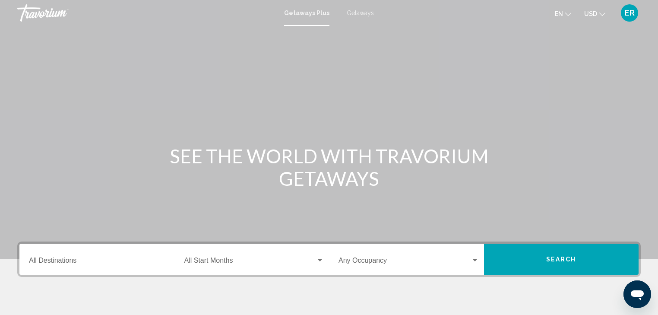
click at [357, 12] on span "Getaways" at bounding box center [360, 12] width 27 height 7
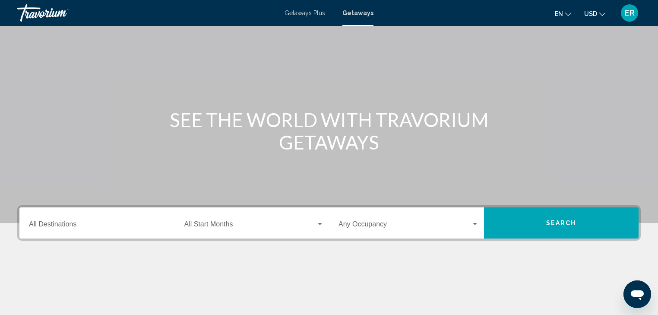
scroll to position [138, 0]
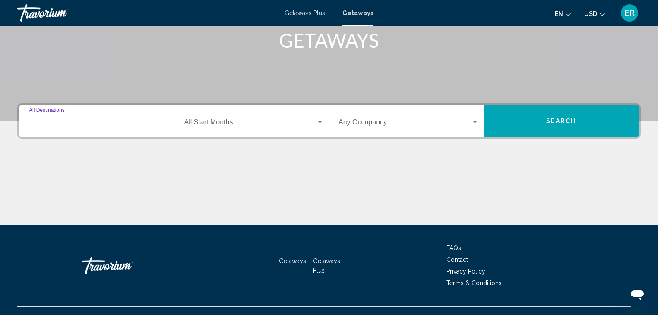
click at [55, 122] on input "Destination All Destinations" at bounding box center [99, 124] width 140 height 8
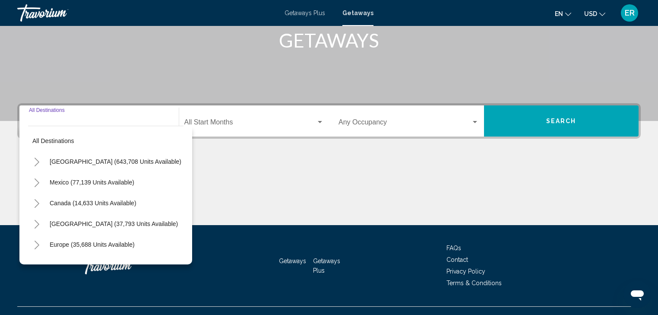
scroll to position [154, 0]
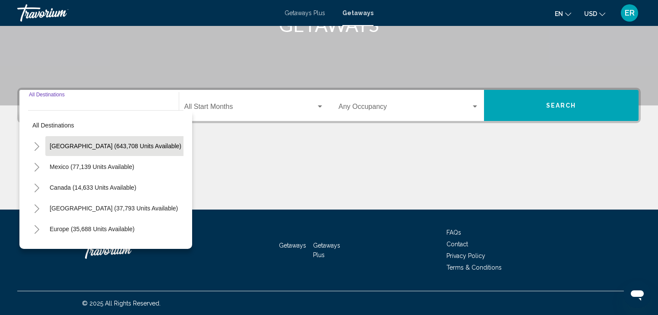
click at [70, 145] on span "[GEOGRAPHIC_DATA] (643,708 units available)" at bounding box center [116, 145] width 132 height 7
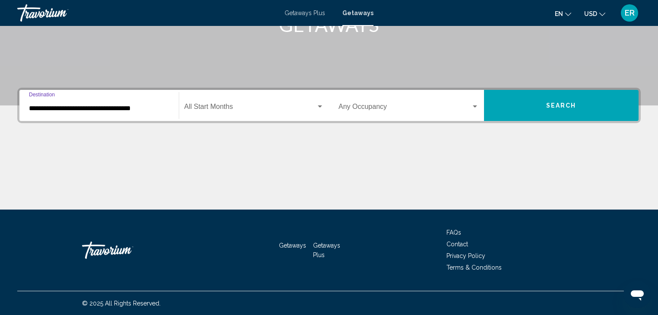
click at [66, 107] on input "**********" at bounding box center [99, 108] width 140 height 8
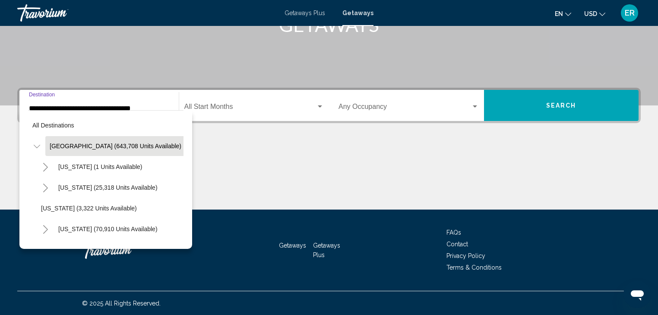
scroll to position [142, 0]
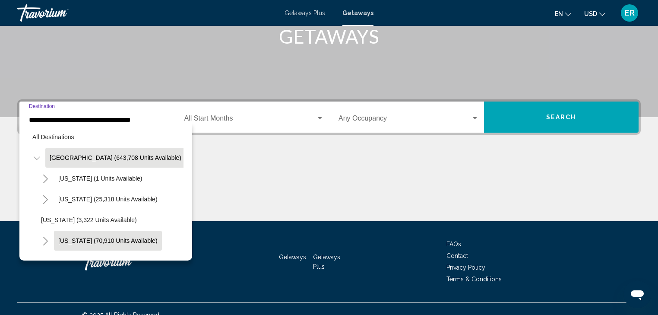
click at [92, 239] on span "[US_STATE] (70,910 units available)" at bounding box center [107, 240] width 99 height 7
type input "**********"
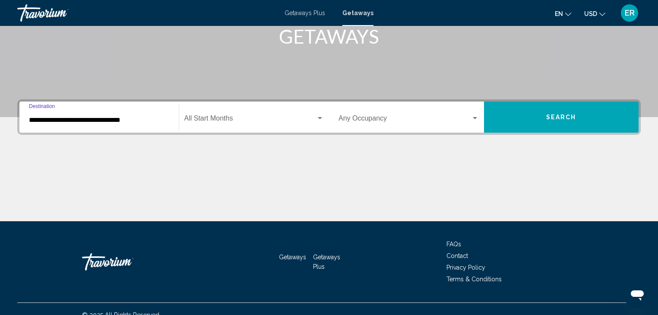
scroll to position [154, 0]
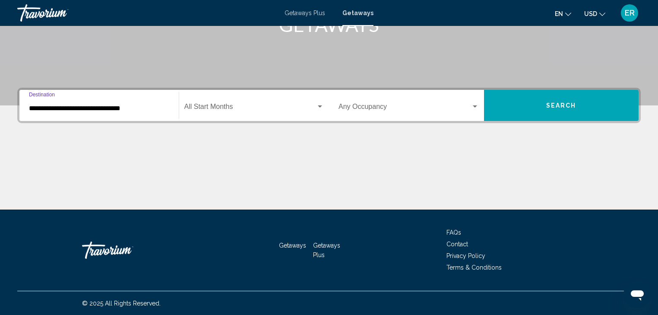
click at [474, 107] on div "Search widget" at bounding box center [475, 106] width 4 height 2
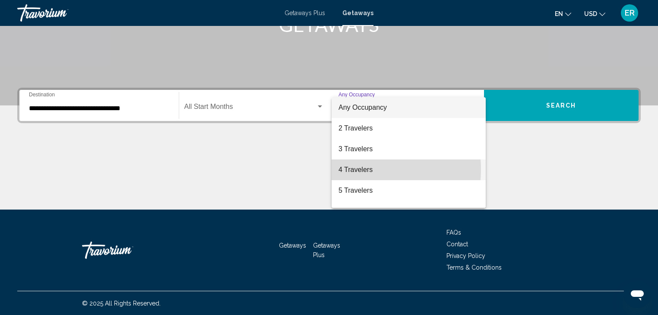
click at [349, 169] on span "4 Travelers" at bounding box center [408, 169] width 140 height 21
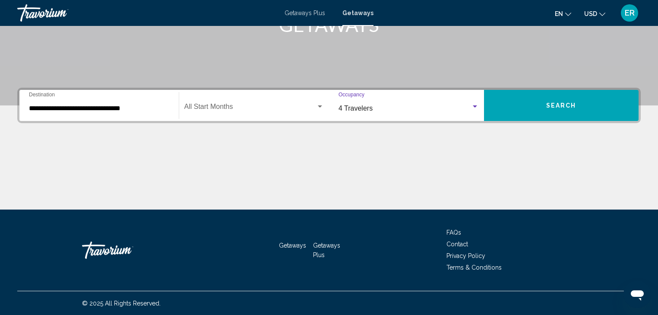
click at [216, 107] on span "Search widget" at bounding box center [250, 108] width 132 height 8
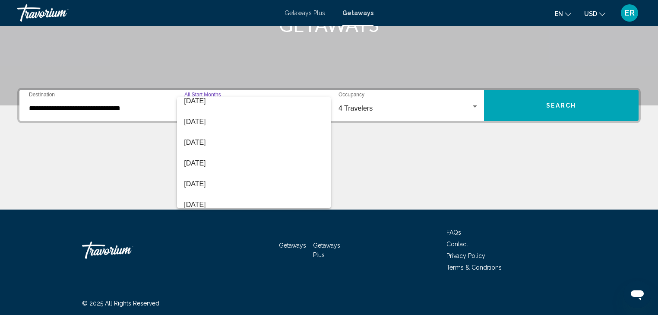
scroll to position [138, 0]
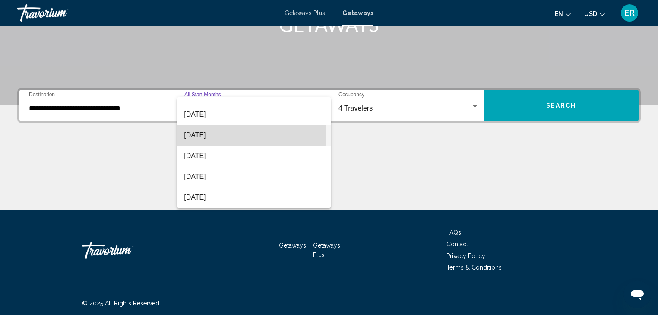
click at [207, 133] on span "[DATE]" at bounding box center [254, 135] width 140 height 21
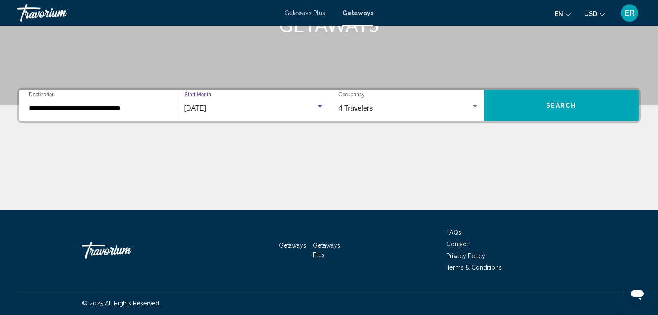
click at [557, 104] on span "Search" at bounding box center [561, 105] width 30 height 7
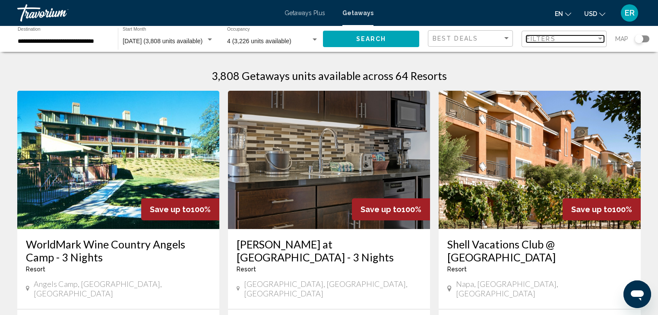
click at [548, 38] on span "Filters" at bounding box center [540, 38] width 29 height 7
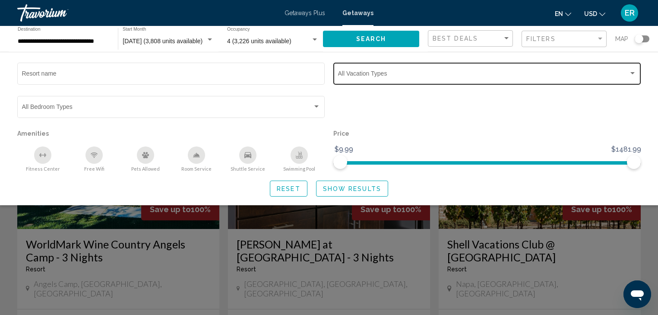
click at [418, 74] on span "Search widget" at bounding box center [483, 75] width 291 height 7
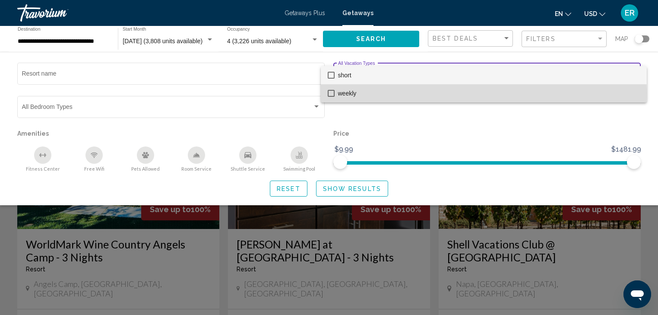
click at [332, 92] on mat-pseudo-checkbox at bounding box center [331, 93] width 7 height 7
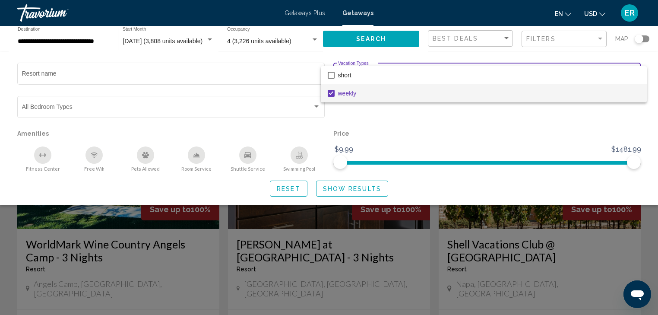
click at [353, 189] on div at bounding box center [329, 157] width 658 height 315
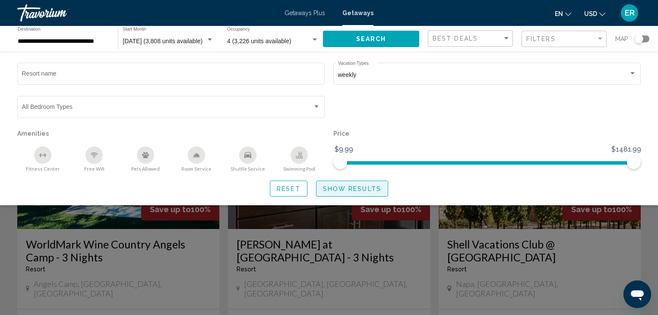
click at [346, 190] on span "Show Results" at bounding box center [352, 188] width 58 height 7
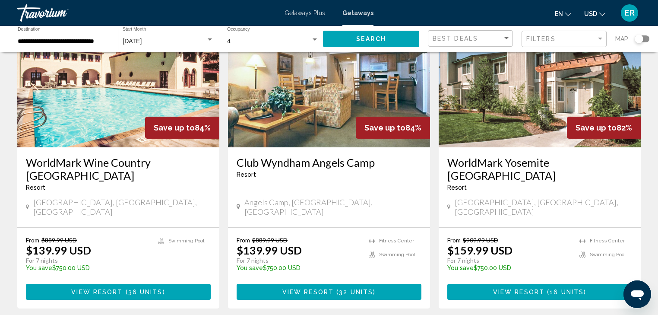
scroll to position [725, 0]
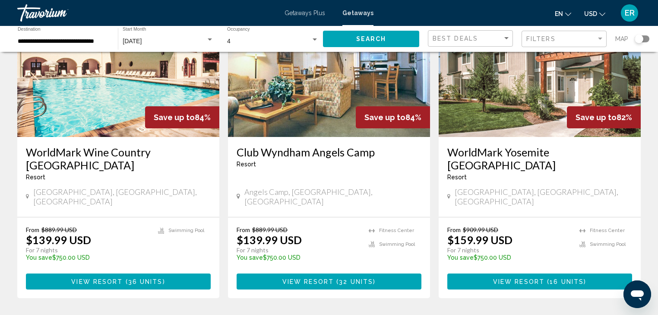
click at [111, 278] on span "View Resort" at bounding box center [96, 281] width 51 height 7
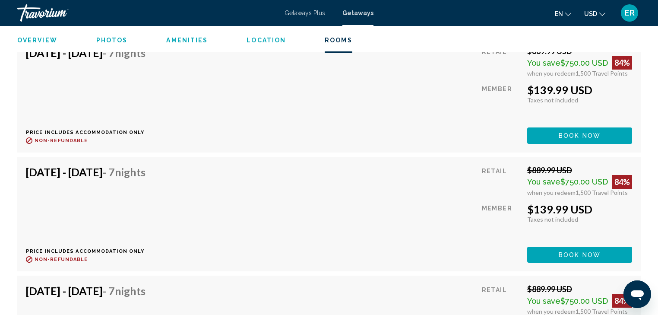
scroll to position [1988, 0]
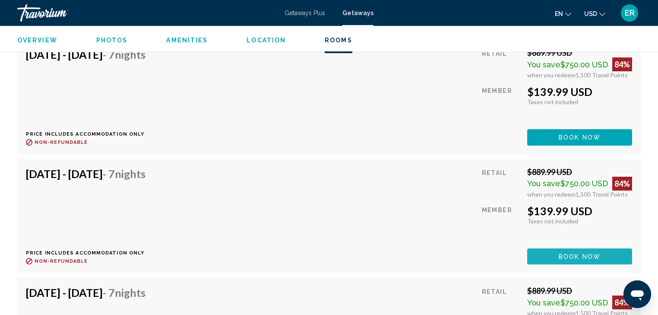
click at [572, 253] on span "Book now" at bounding box center [580, 256] width 42 height 7
